Goal: Task Accomplishment & Management: Manage account settings

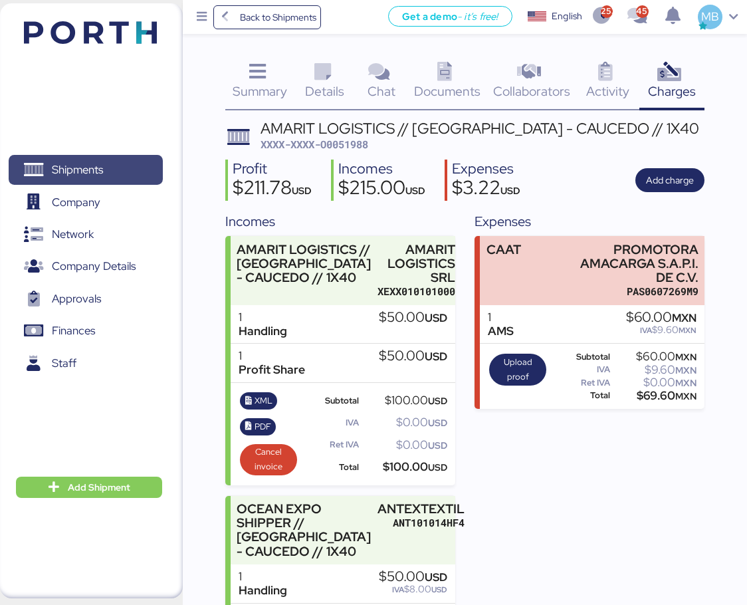
click at [119, 170] on span "Shipments" at bounding box center [85, 169] width 143 height 19
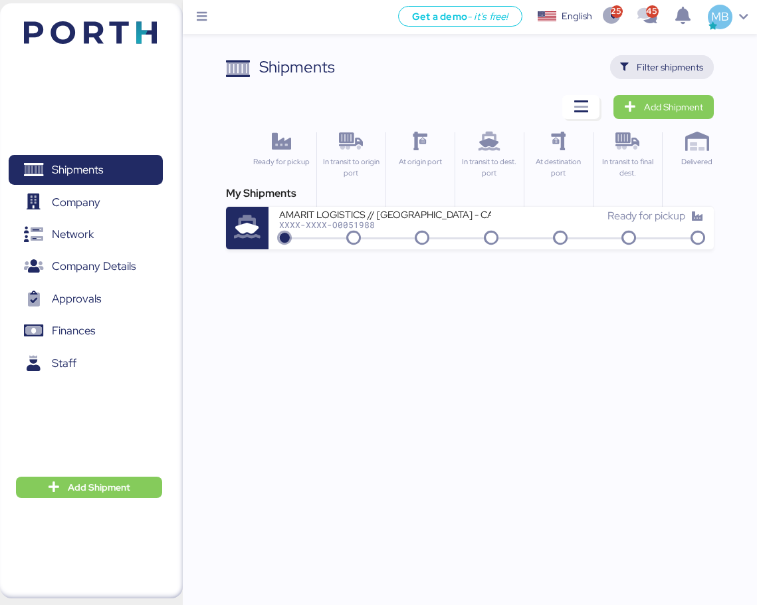
click at [683, 67] on span "Filter shipments" at bounding box center [670, 67] width 66 height 16
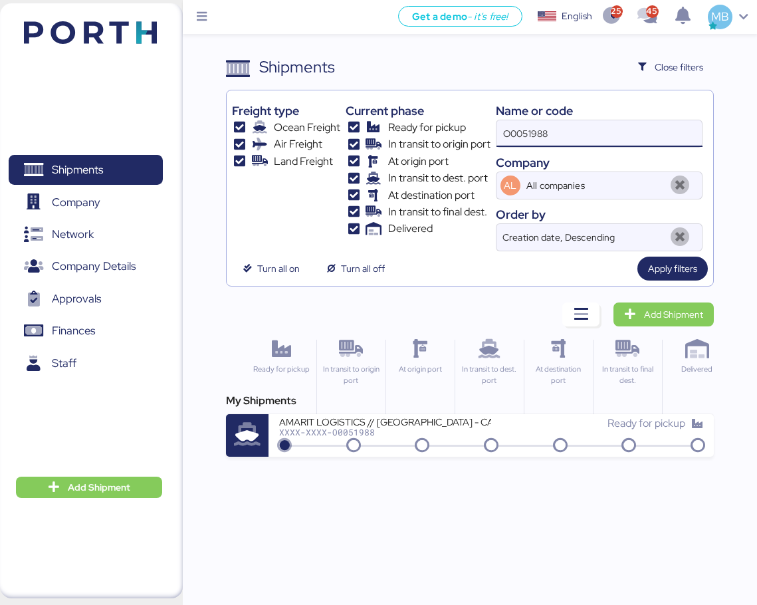
drag, startPoint x: 580, startPoint y: 126, endPoint x: 450, endPoint y: 112, distance: 130.3
click at [450, 112] on div "Freight type Ocean Freight Air Freight Land Freight Current phase Ready for pic…" at bounding box center [470, 174] width 476 height 156
paste input "17874974 / 93410649"
drag, startPoint x: 637, startPoint y: 142, endPoint x: 550, endPoint y: 138, distance: 87.2
click at [550, 138] on input "17874974 / 93410649" at bounding box center [600, 133] width 206 height 27
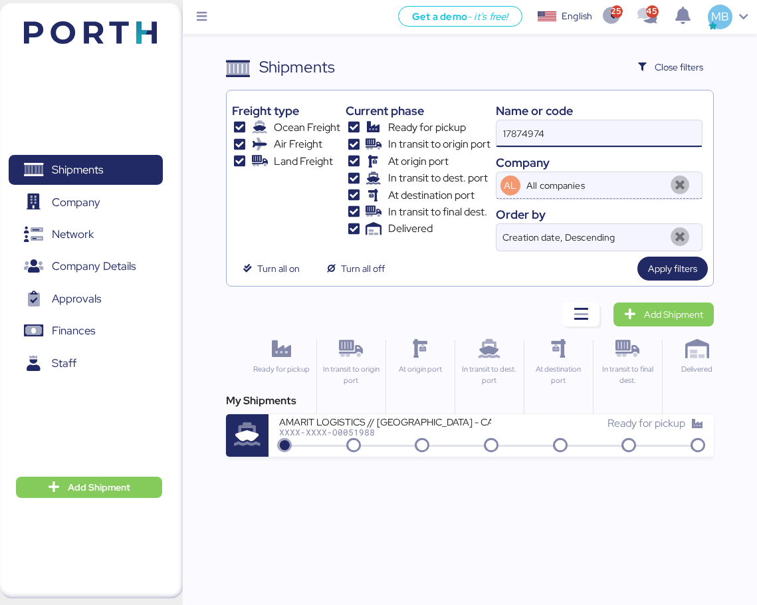
type input "17874974"
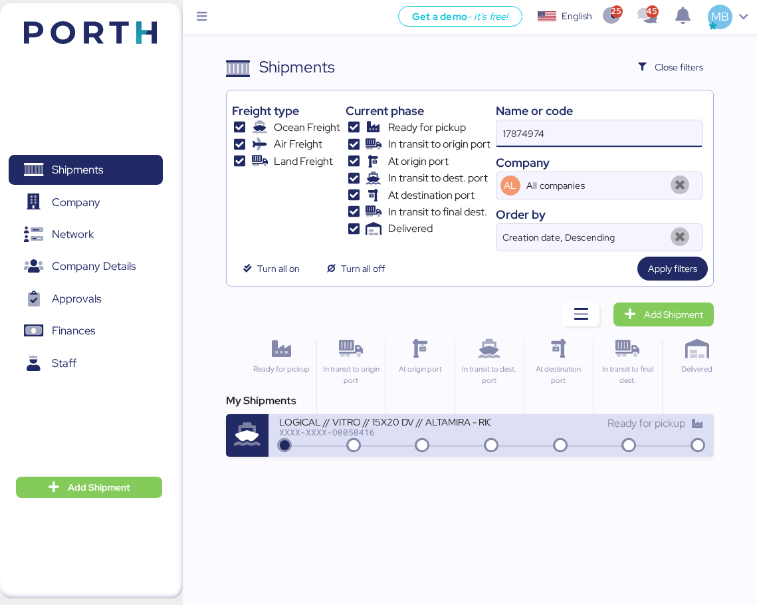
click at [437, 426] on div "LOGICAL // VITRO // 15X20 DV // ALTAMIRA - RIO // BKG: 17874974" at bounding box center [385, 420] width 212 height 11
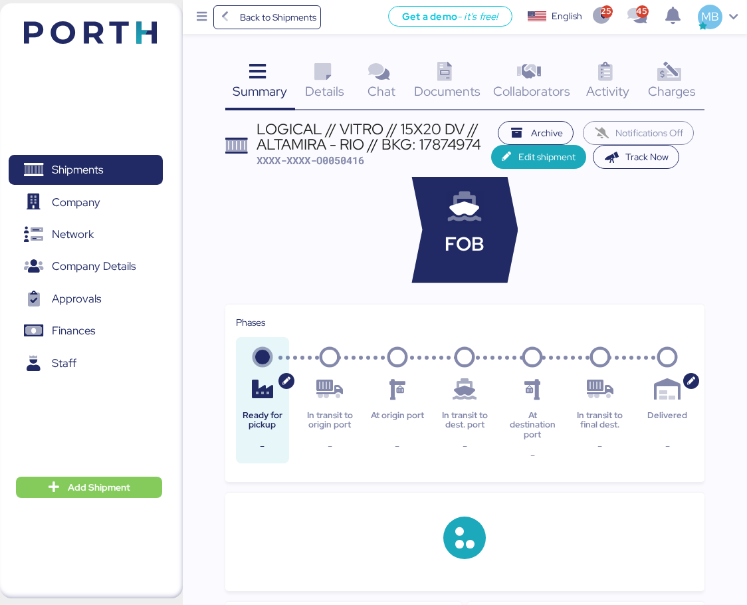
click at [344, 162] on span "XXXX-XXXX-O0050416" at bounding box center [311, 160] width 108 height 13
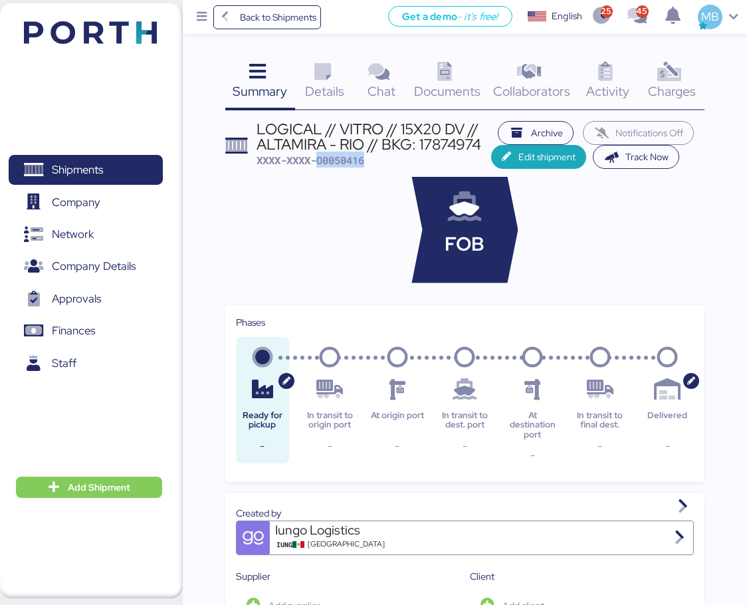
copy span "O0050416"
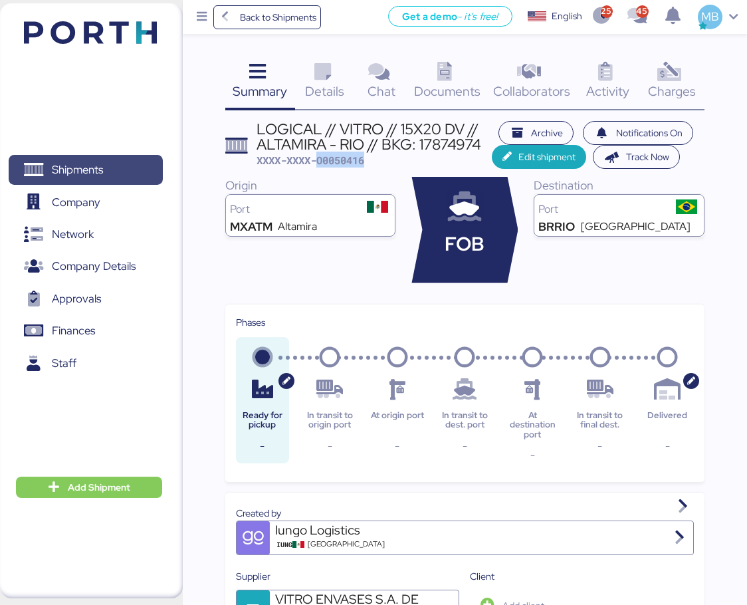
click at [131, 161] on span "Shipments" at bounding box center [85, 169] width 143 height 19
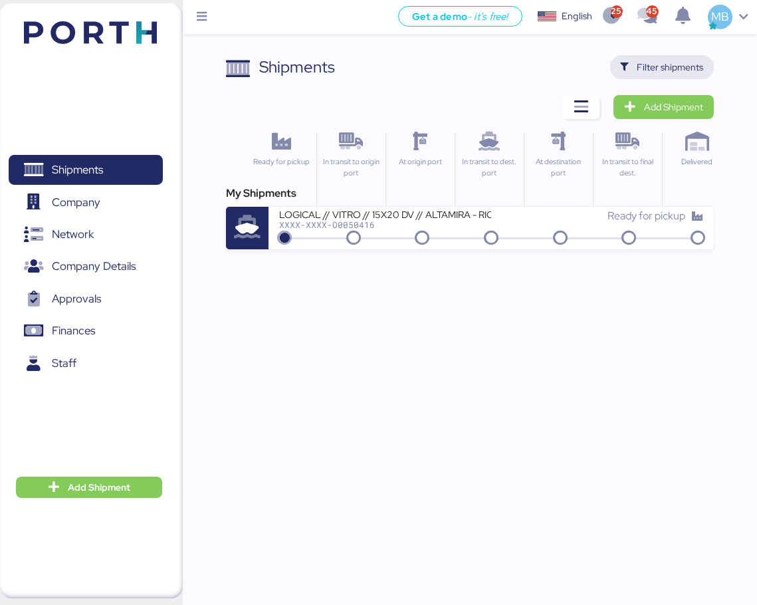
click at [680, 64] on span "Filter shipments" at bounding box center [670, 67] width 66 height 16
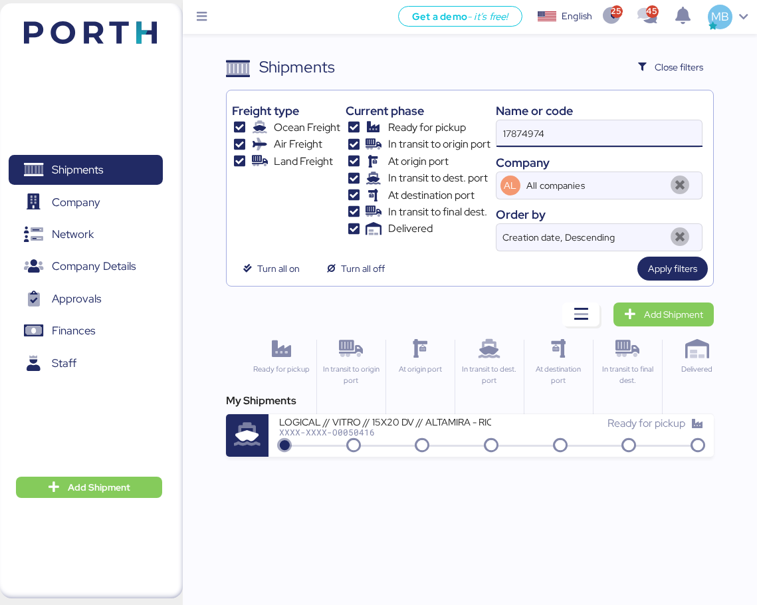
drag, startPoint x: 581, startPoint y: 132, endPoint x: 440, endPoint y: 118, distance: 141.6
click at [440, 118] on div "Freight type Ocean Freight Air Freight Land Freight Current phase Ready for pic…" at bounding box center [470, 174] width 476 height 156
paste input "O0050416"
type input "O0050416"
drag, startPoint x: 555, startPoint y: 139, endPoint x: 469, endPoint y: 139, distance: 86.4
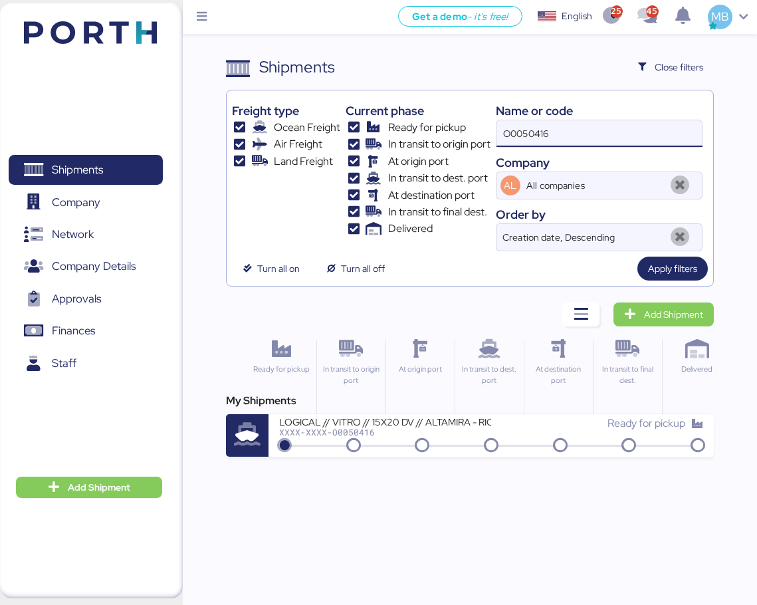
click at [469, 139] on div "Freight type Ocean Freight Air Freight Land Freight Current phase Ready for pic…" at bounding box center [470, 174] width 476 height 156
paste input "93410649"
type input "93410649"
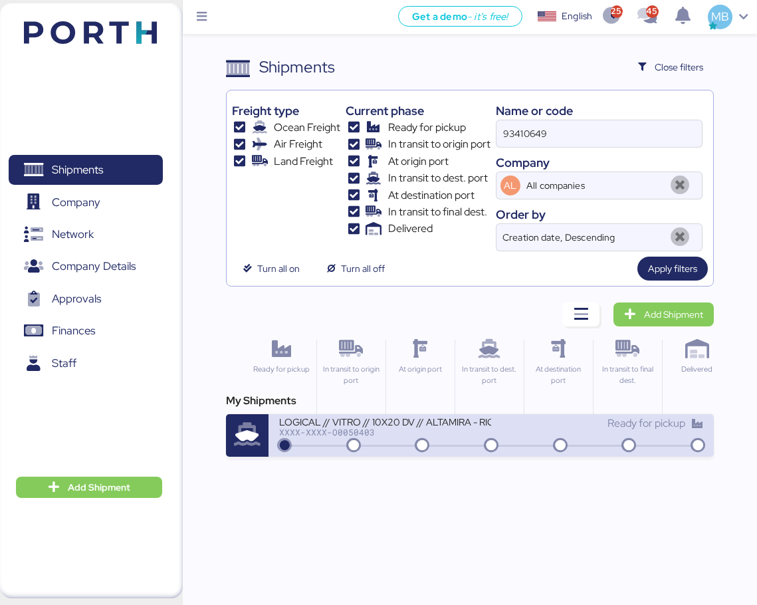
click at [465, 427] on div "LOGICAL // VITRO // 10X20 DV // ALTAMIRA - RIO // BKG: 93410649" at bounding box center [385, 420] width 212 height 11
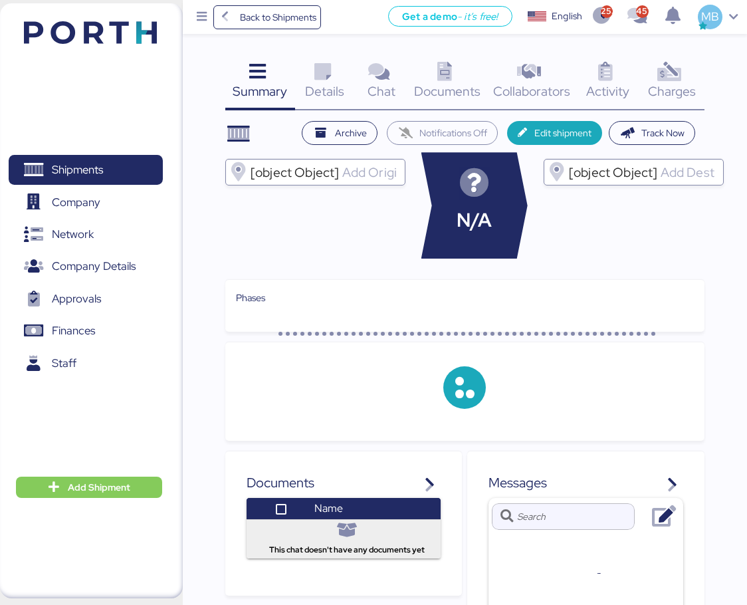
click at [680, 71] on icon at bounding box center [669, 71] width 29 height 19
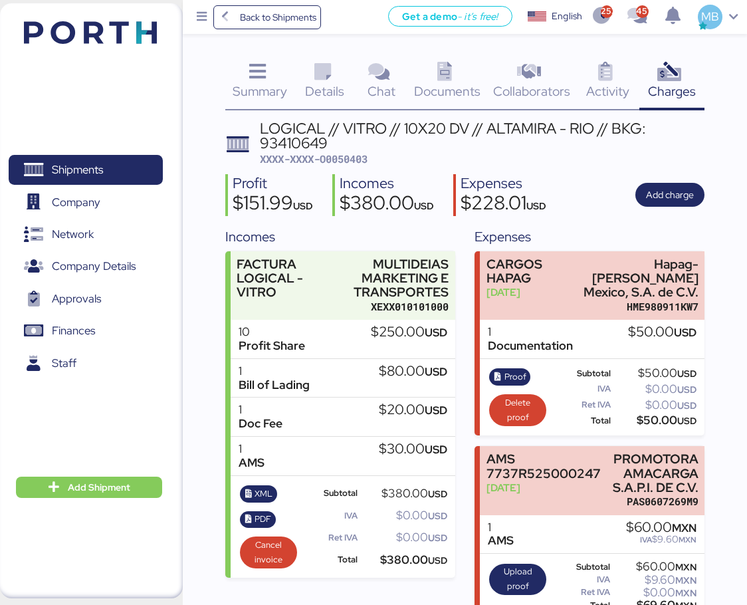
click at [358, 160] on span "XXXX-XXXX-O0050403" at bounding box center [314, 158] width 108 height 13
copy span "O0050403"
click at [87, 170] on span "Shipments" at bounding box center [77, 169] width 51 height 19
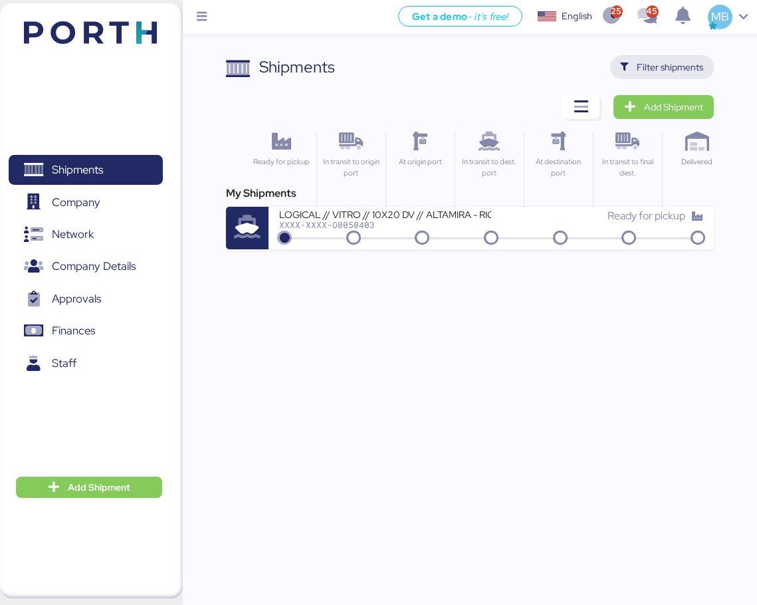
click at [657, 64] on span "Filter shipments" at bounding box center [670, 67] width 66 height 16
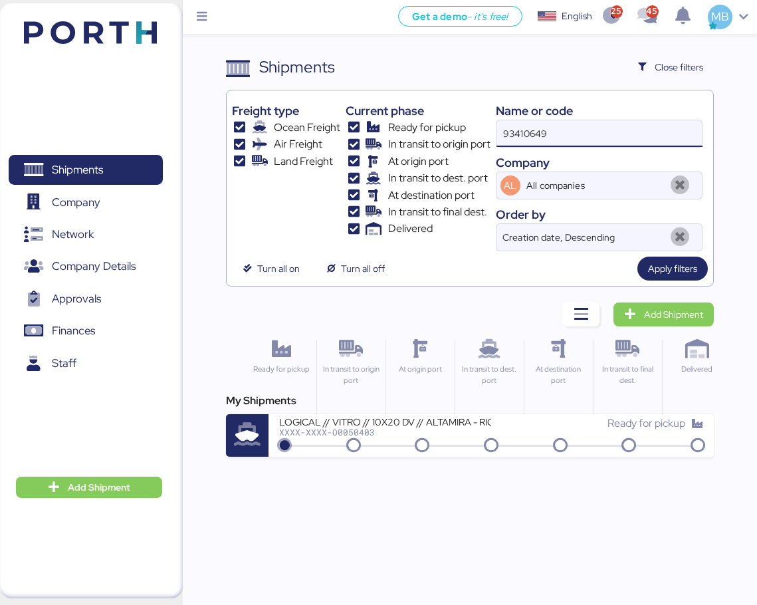
drag, startPoint x: 564, startPoint y: 131, endPoint x: 457, endPoint y: 134, distance: 107.1
click at [457, 134] on div "Freight type Ocean Freight Air Freight Land Freight Current phase Ready for pic…" at bounding box center [470, 174] width 476 height 156
type input "O0052023"
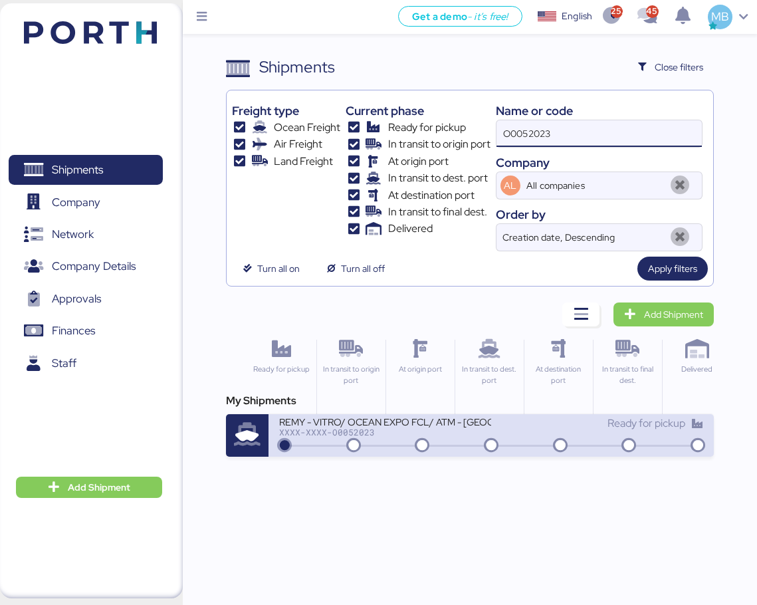
click at [438, 432] on div "XXXX-XXXX-O0052023" at bounding box center [385, 431] width 212 height 9
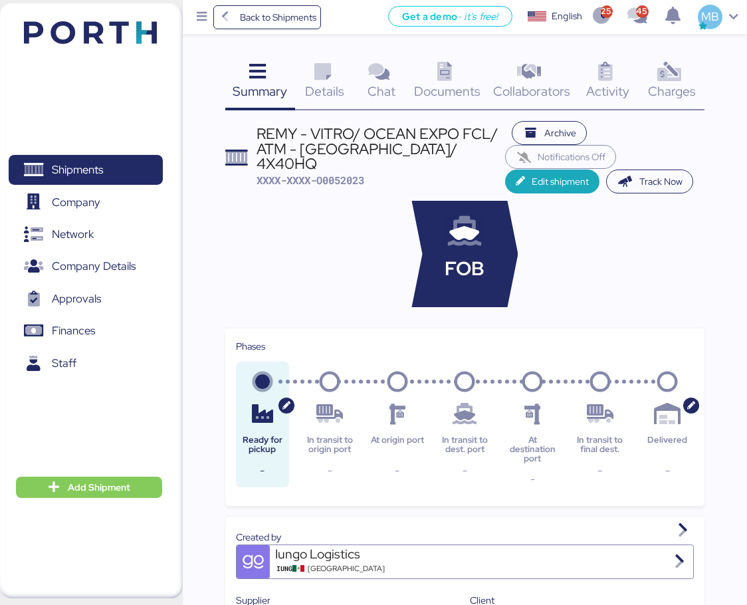
click at [672, 88] on span "Charges" at bounding box center [672, 90] width 48 height 17
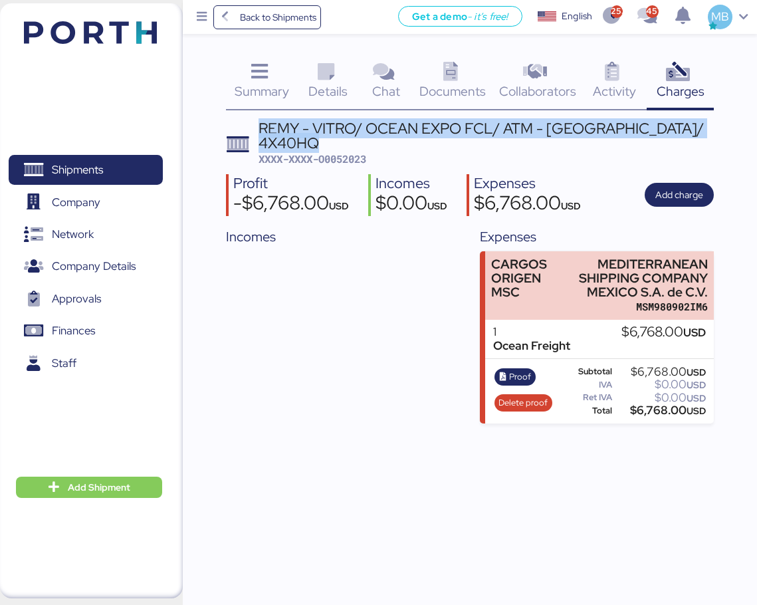
drag, startPoint x: 322, startPoint y: 139, endPoint x: 262, endPoint y: 128, distance: 61.5
click at [262, 128] on div "REMY - VITRO/ OCEAN EXPO FCL/ ATM - [GEOGRAPHIC_DATA]/ 4X40HQ" at bounding box center [486, 136] width 455 height 30
copy div "REMY - VITRO/ OCEAN EXPO FCL/ ATM - [GEOGRAPHIC_DATA]/ 4X40HQ"
click at [697, 191] on span "Add charge" at bounding box center [679, 195] width 48 height 16
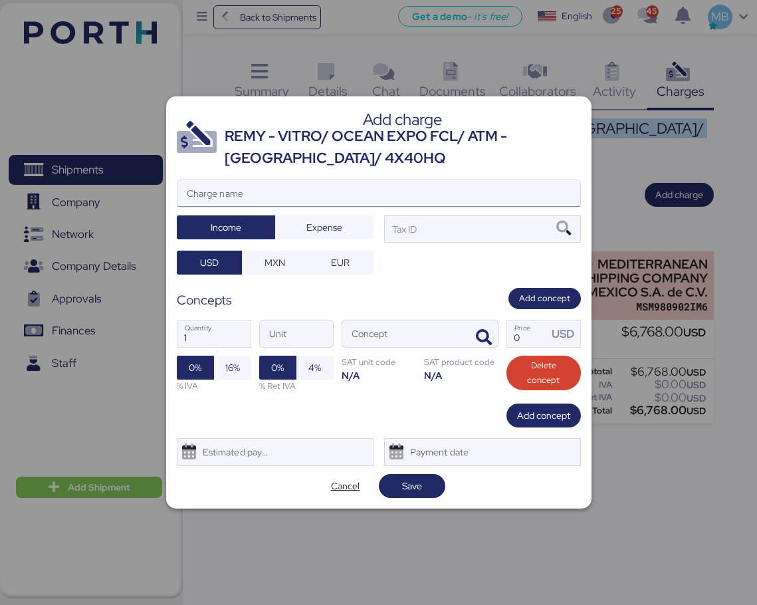
click at [423, 196] on input "Charge name" at bounding box center [378, 193] width 403 height 27
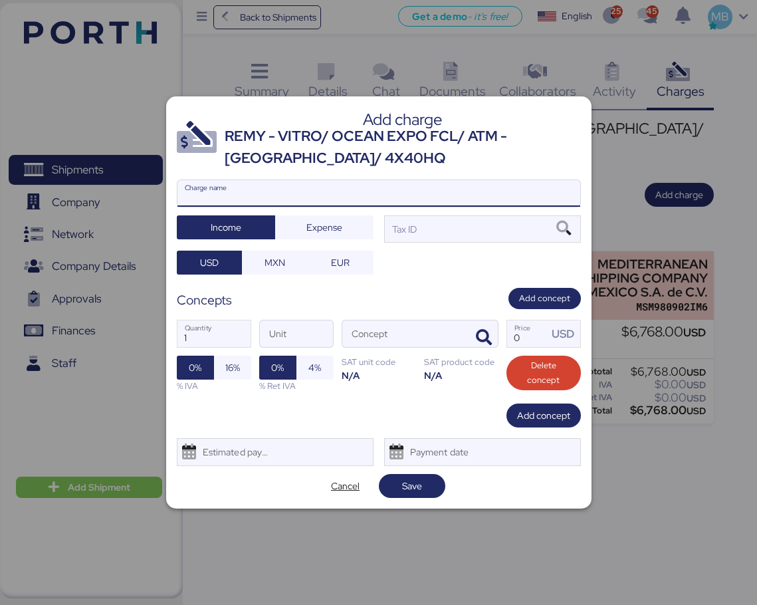
paste input "REMY - VITRO/ OCEAN EXPO FCL/ ATM - [GEOGRAPHIC_DATA]/ 4X40HQ"
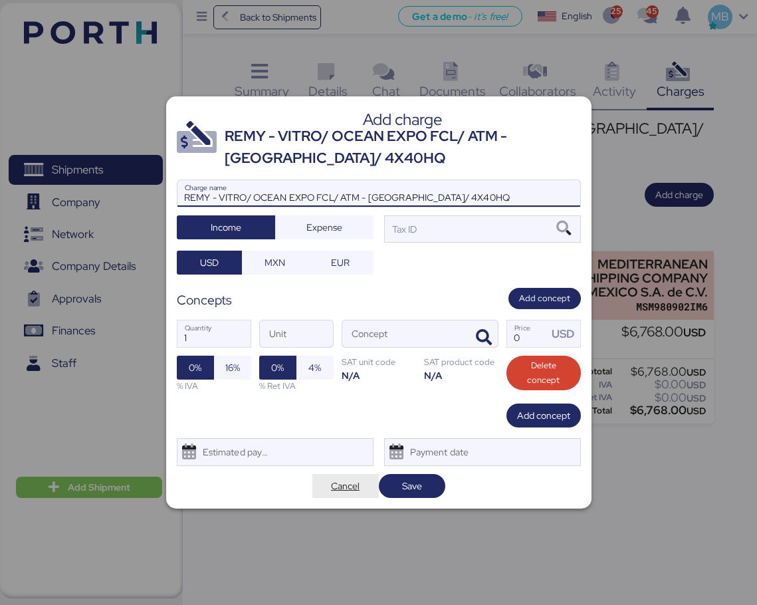
type input "REMY - VITRO/ OCEAN EXPO FCL/ ATM - [GEOGRAPHIC_DATA]/ 4X40HQ"
click at [349, 489] on span "Cancel" at bounding box center [345, 486] width 29 height 16
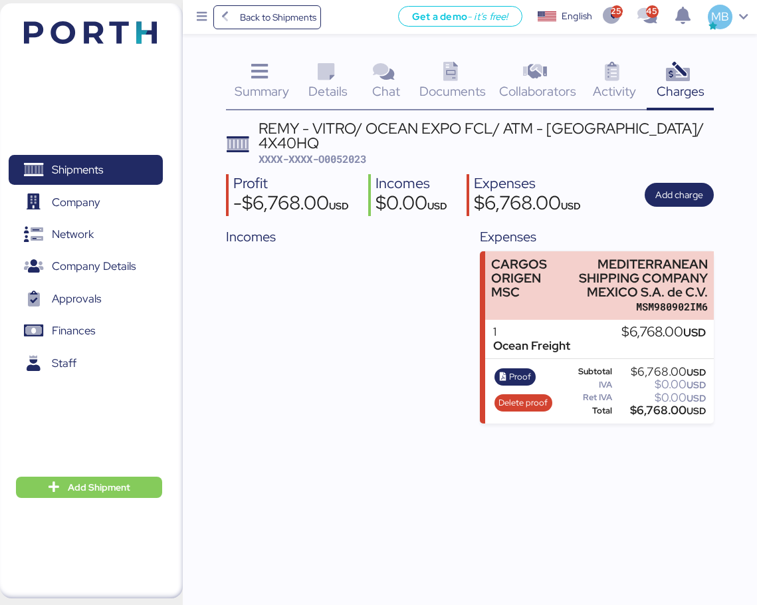
click at [348, 157] on span "XXXX-XXXX-O0052023" at bounding box center [313, 158] width 108 height 13
copy span "O0052023"
